Goal: Task Accomplishment & Management: Use online tool/utility

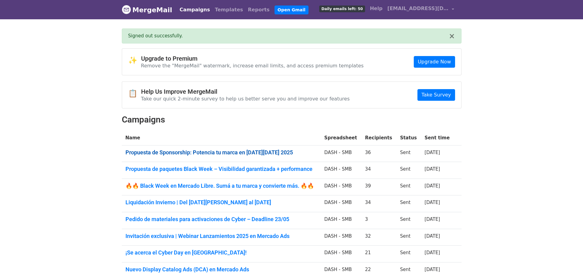
click at [281, 152] on link "Propuesta de Sponsorship: Potencia tu marca en [DATE][DATE] 2025" at bounding box center [222, 152] width 192 height 7
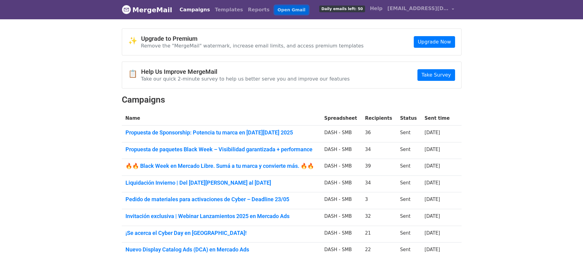
click at [276, 11] on link "Open Gmail" at bounding box center [292, 10] width 34 height 9
